Goal: Information Seeking & Learning: Find specific page/section

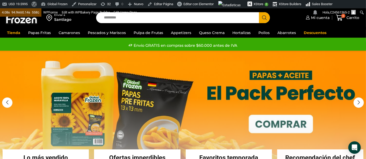
click at [193, 17] on input "Search input" at bounding box center [178, 17] width 155 height 11
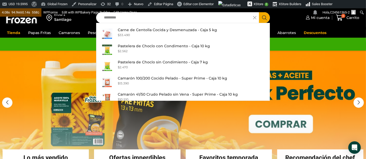
type input "********"
click at [259, 12] on button "Search" at bounding box center [264, 17] width 11 height 11
